Goal: Information Seeking & Learning: Find contact information

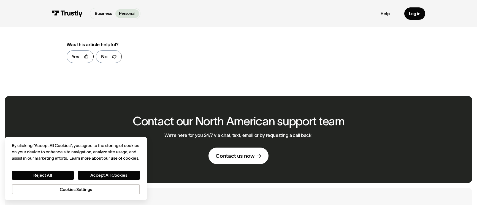
scroll to position [300, 0]
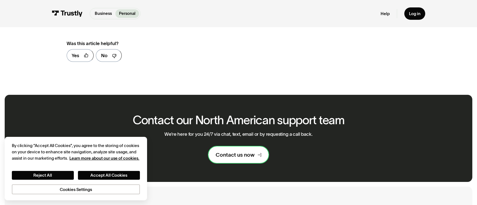
click at [249, 158] on div "Contact us now" at bounding box center [235, 155] width 39 height 7
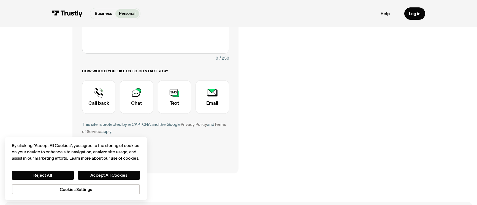
scroll to position [149, 0]
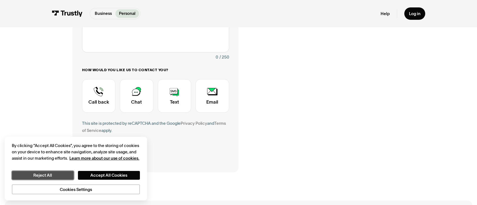
click at [58, 175] on button "Reject All" at bounding box center [43, 175] width 62 height 9
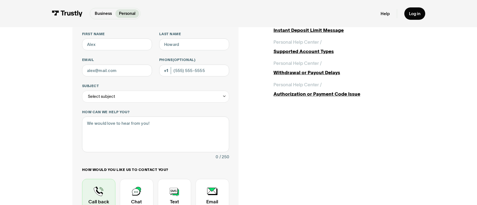
scroll to position [143, 0]
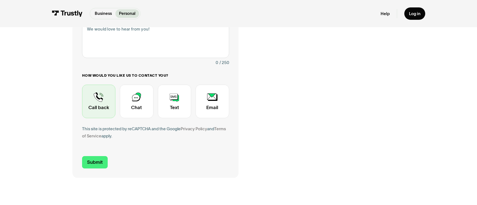
click at [100, 104] on div "Contact Trustly Support" at bounding box center [98, 102] width 33 height 34
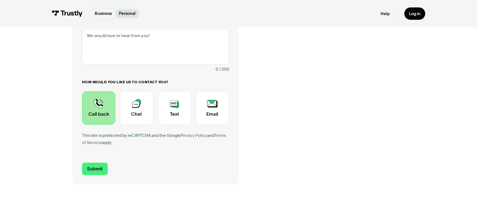
scroll to position [138, 0]
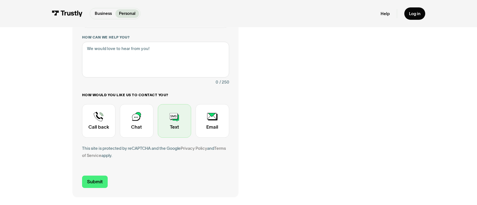
scroll to position [123, 0]
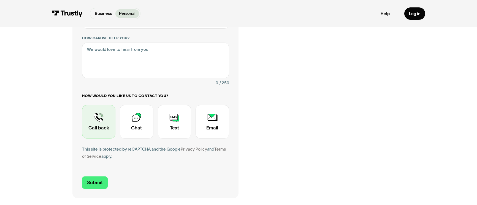
click at [100, 127] on div "Contact Trustly Support" at bounding box center [98, 122] width 33 height 34
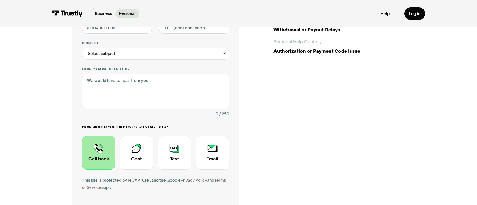
scroll to position [95, 0]
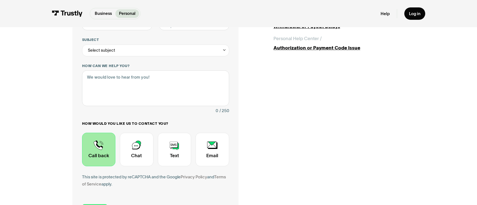
click at [281, 130] on div "Contact Trustly Support First name Last name Email Phone (Optional) Subject Sel…" at bounding box center [238, 91] width 332 height 271
click at [255, 130] on div "Contact Trustly Support First name Last name Email Phone (Optional) Subject Sel…" at bounding box center [238, 91] width 332 height 271
click at [73, 122] on div "Contact Trustly Support First name Last name Email Phone (Optional) Subject Sel…" at bounding box center [155, 91] width 166 height 271
